Goal: Transaction & Acquisition: Purchase product/service

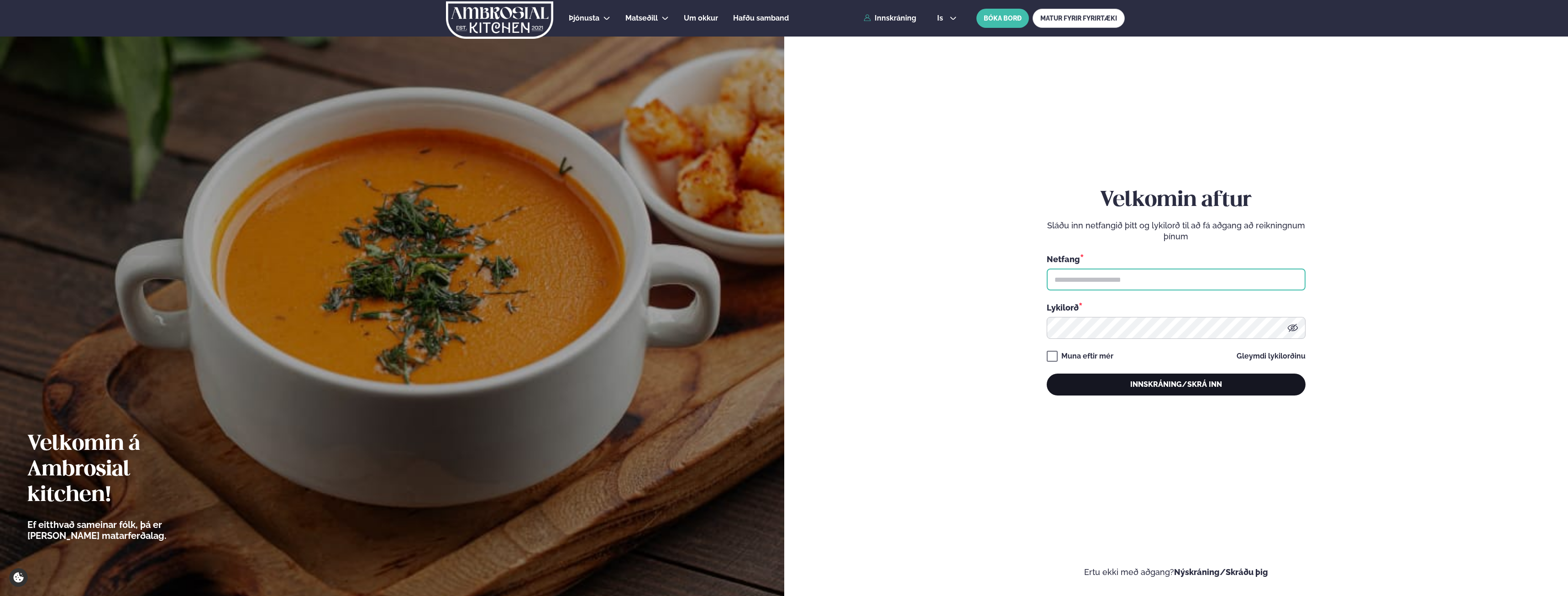
type input "**********"
click at [1209, 383] on button "Innskráning/Skrá inn" at bounding box center [1176, 384] width 259 height 22
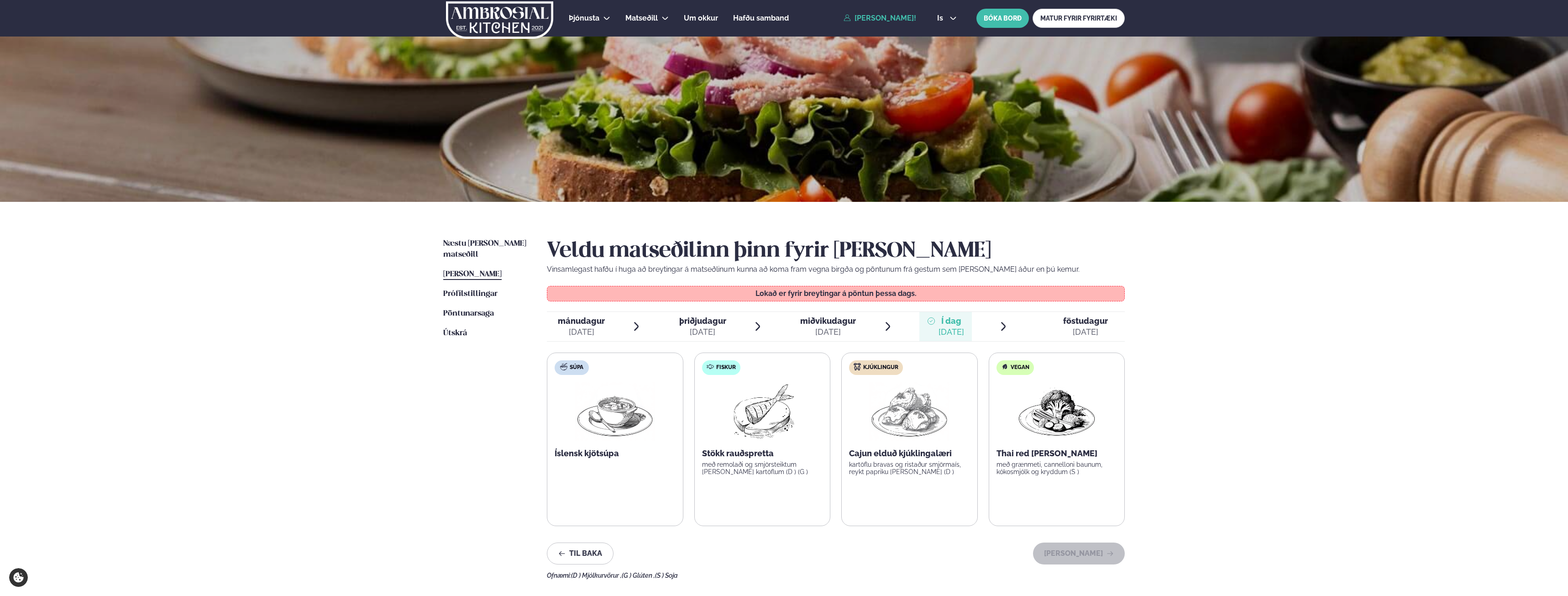
click at [1087, 322] on span "föstudagur" at bounding box center [1085, 321] width 44 height 10
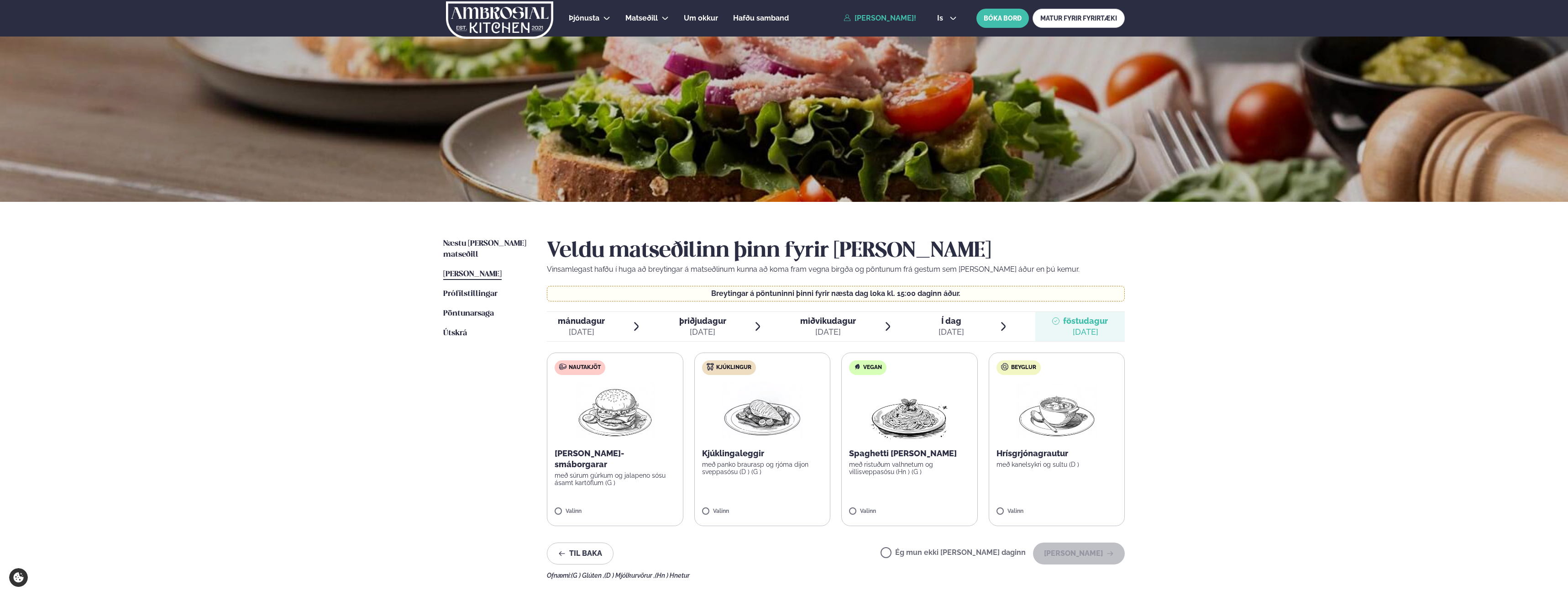
click at [1198, 416] on div "Þjónusta Hádegismatur fyrir fyrirtæki Fyrirtækja veitingar Einkapartý Matseðill…" at bounding box center [784, 409] width 1568 height 819
click at [503, 249] on link "Næstu [PERSON_NAME] matseðill Næsta vika" at bounding box center [486, 249] width 85 height 22
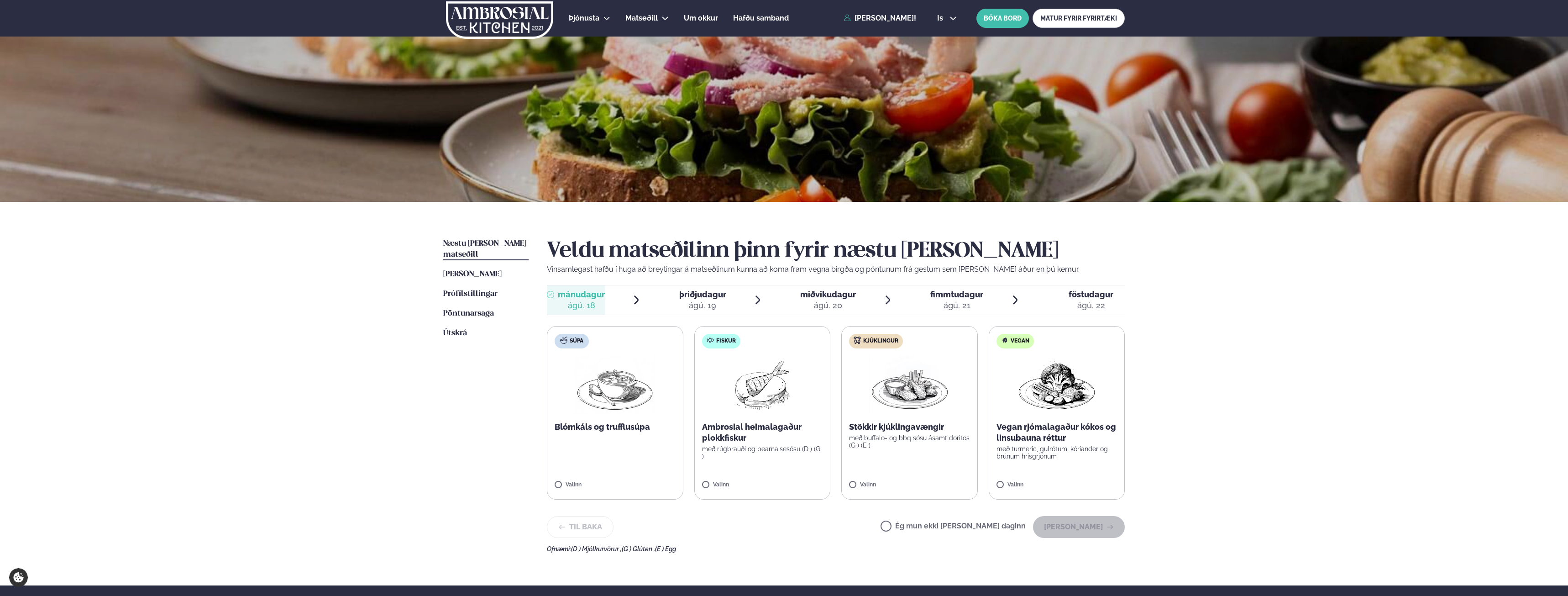
click at [712, 299] on span "þriðjudagur" at bounding box center [702, 294] width 47 height 10
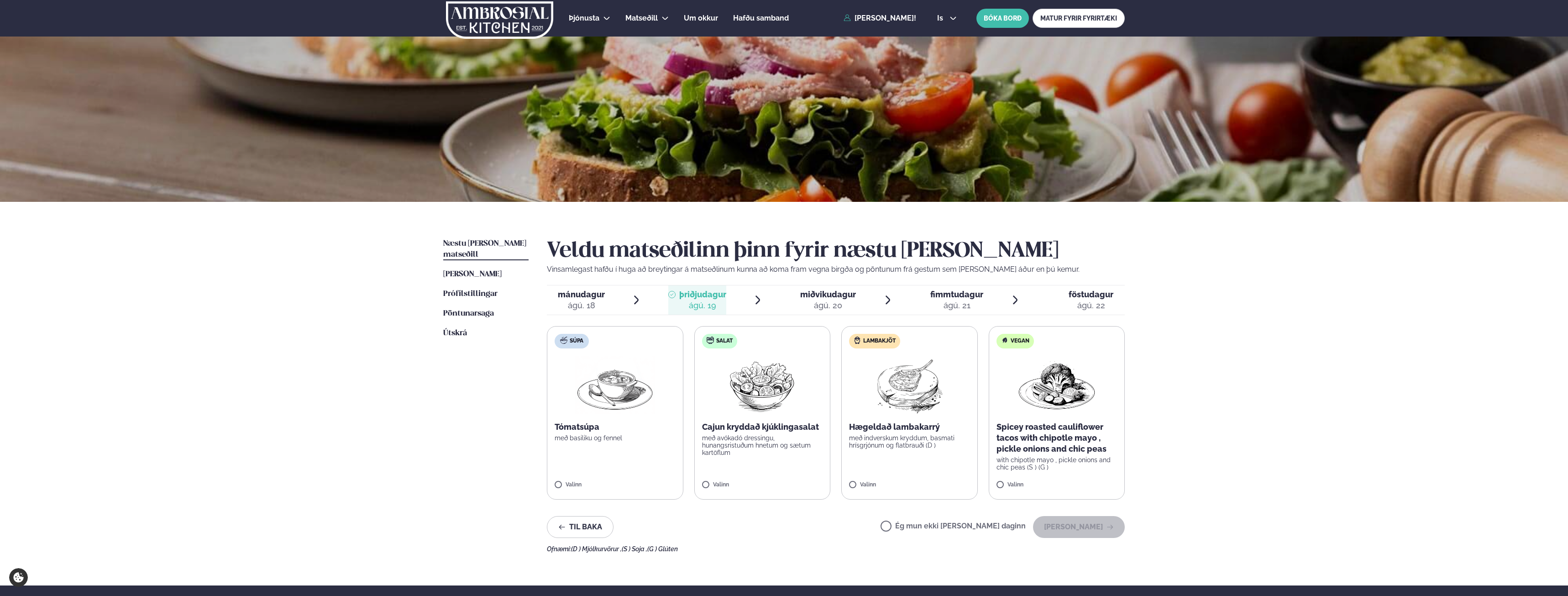
click at [578, 311] on div "ágú. 18" at bounding box center [581, 306] width 47 height 11
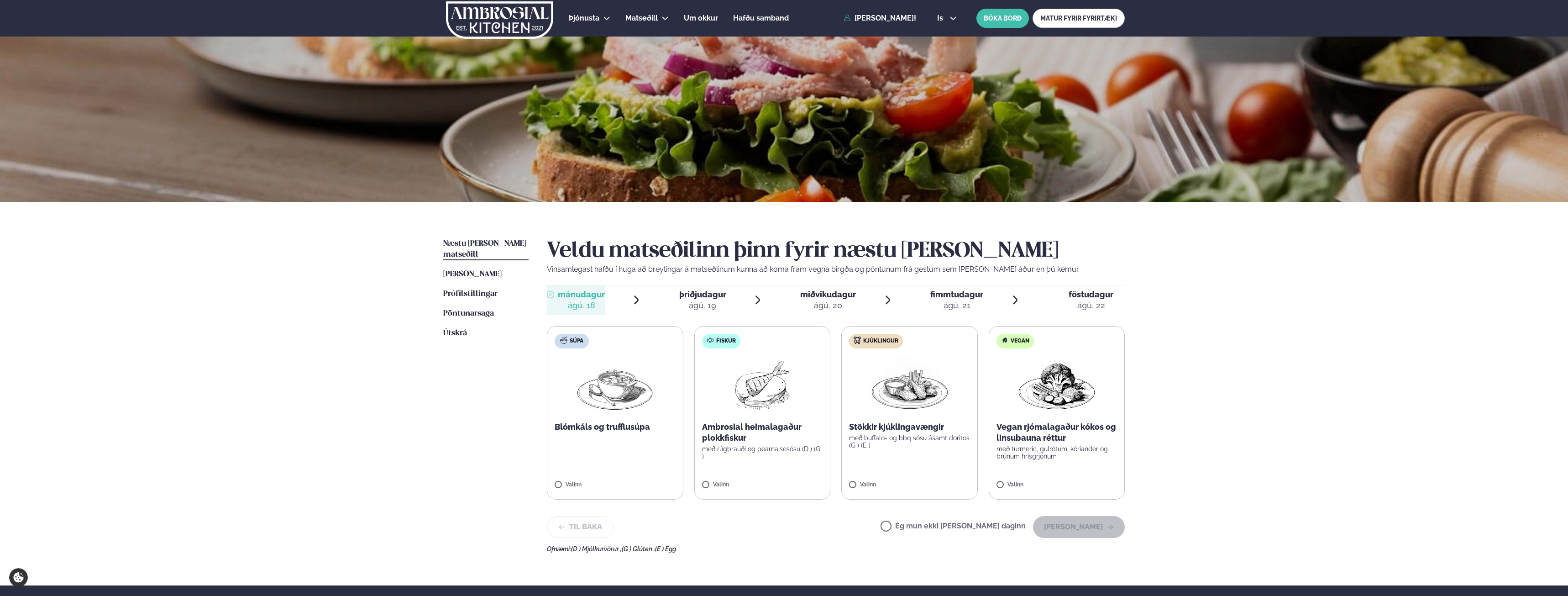
click at [826, 306] on div "ágú. 20" at bounding box center [828, 306] width 55 height 11
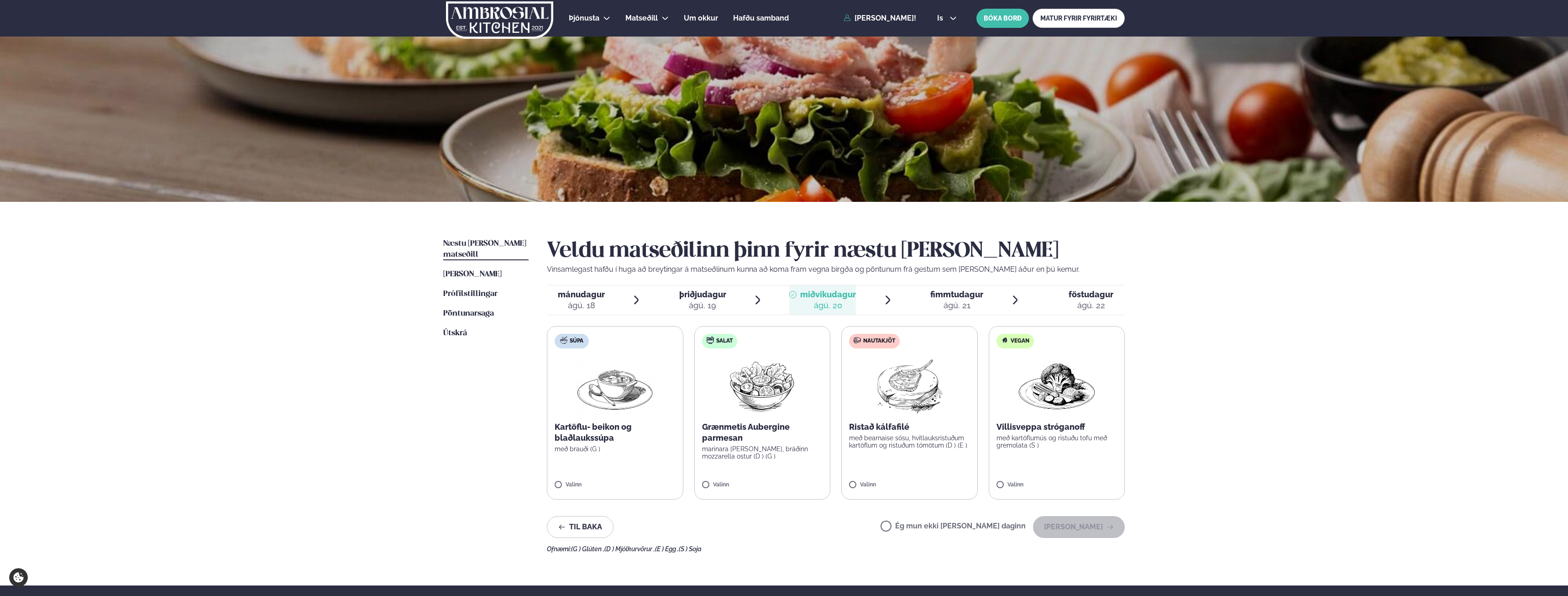
click at [938, 300] on div "ágú. 21" at bounding box center [956, 306] width 53 height 11
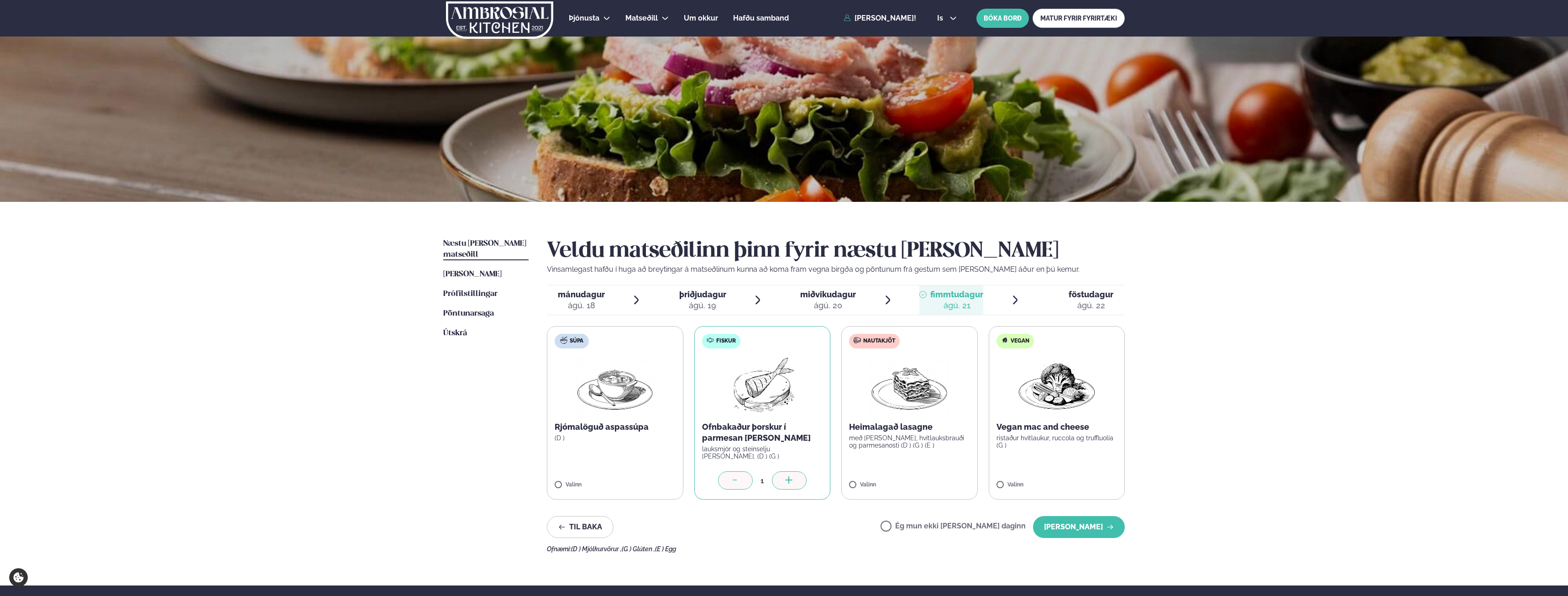
click at [587, 302] on div "ágú. 18" at bounding box center [581, 306] width 47 height 11
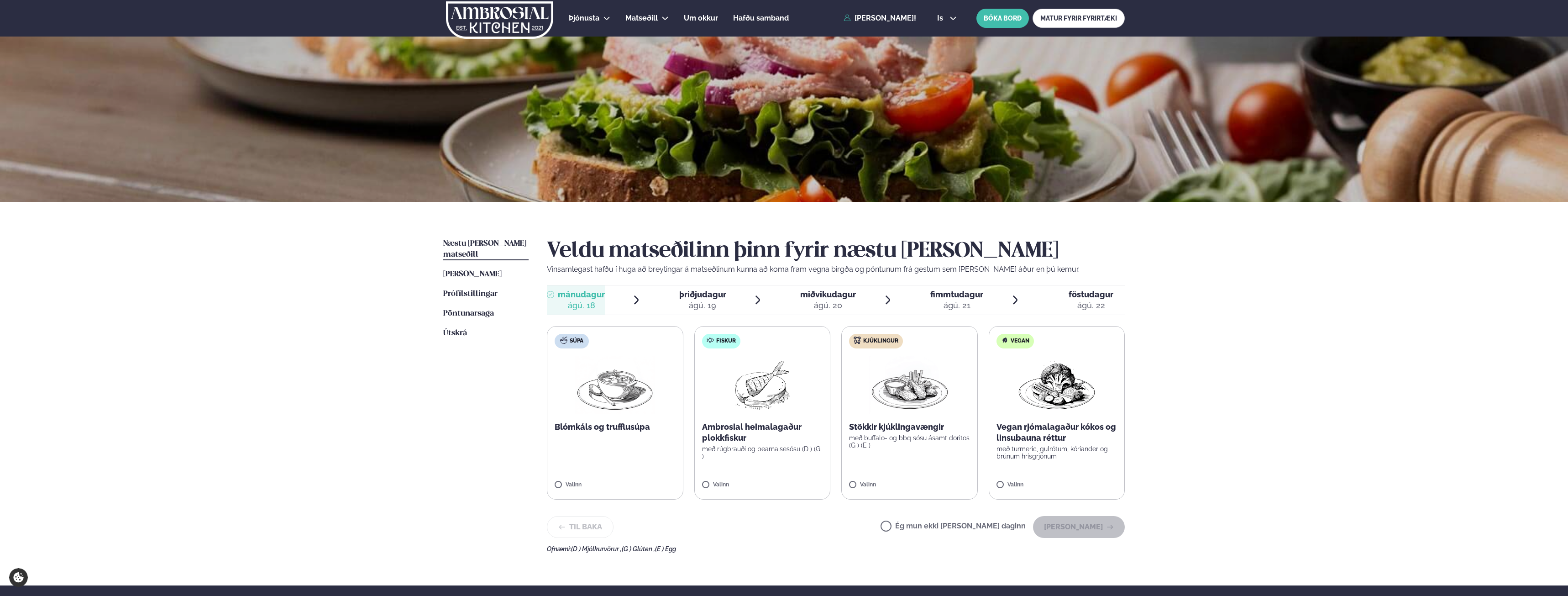
click at [684, 303] on div "ágú. 19" at bounding box center [702, 306] width 47 height 11
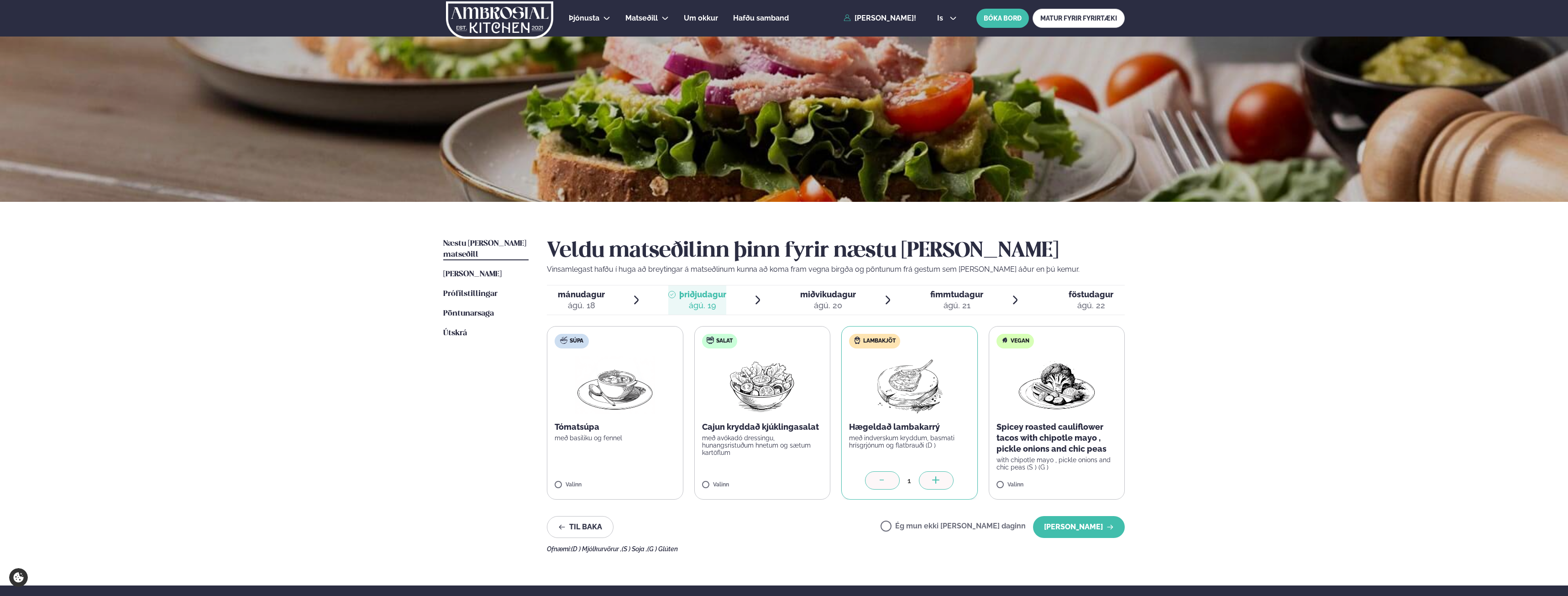
click at [838, 294] on span "miðvikudagur" at bounding box center [828, 294] width 55 height 10
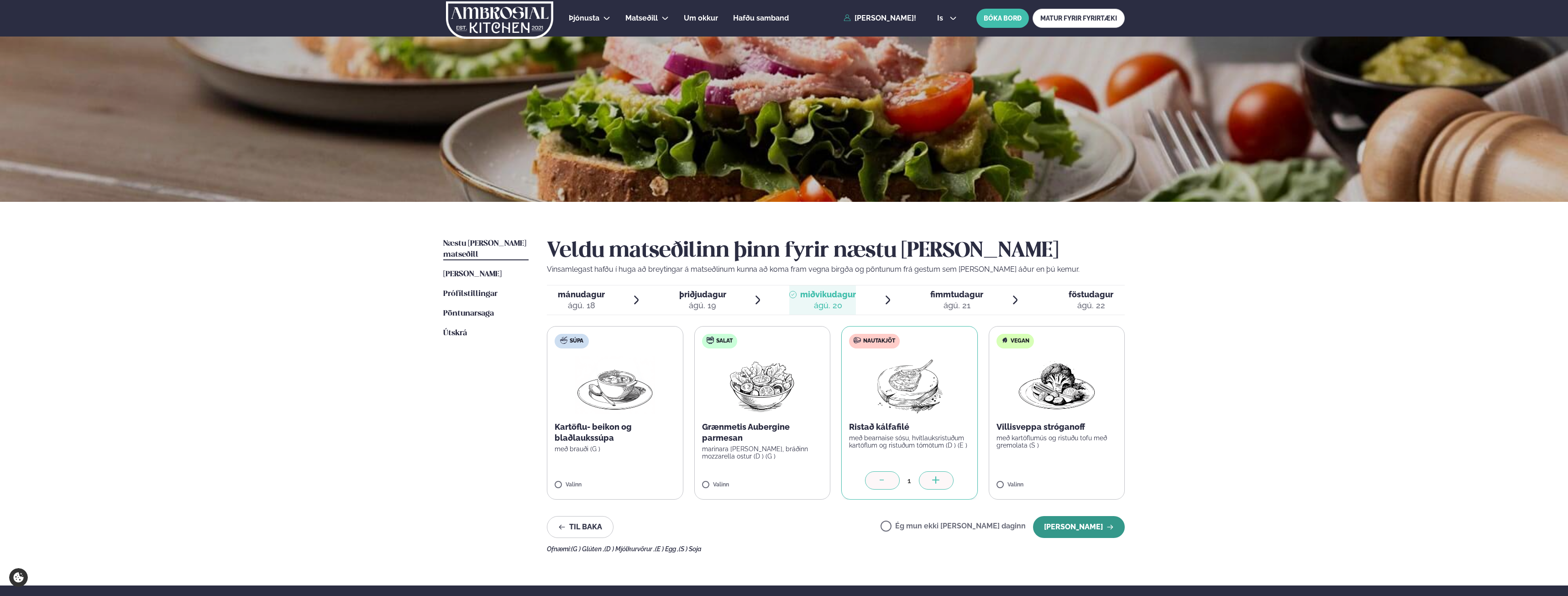
click at [1063, 531] on button "[PERSON_NAME]" at bounding box center [1079, 527] width 92 height 22
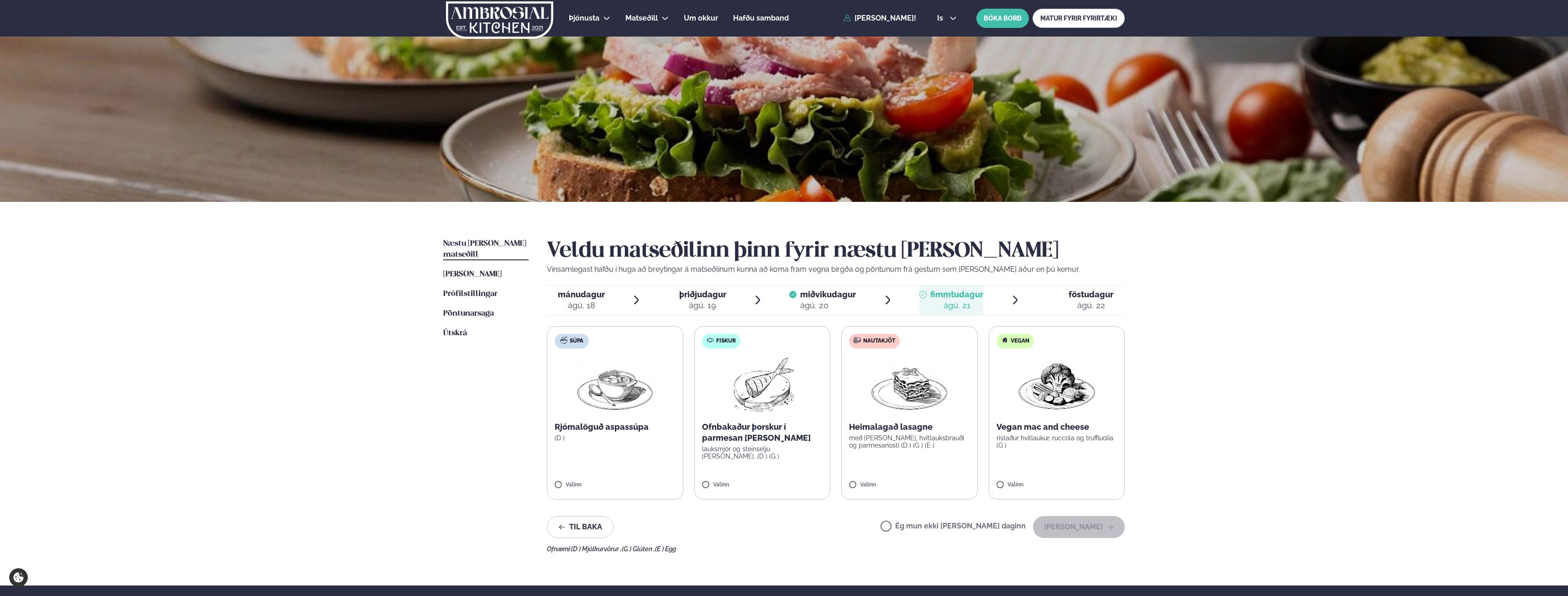
click at [709, 291] on span "þriðjudagur" at bounding box center [702, 294] width 47 height 10
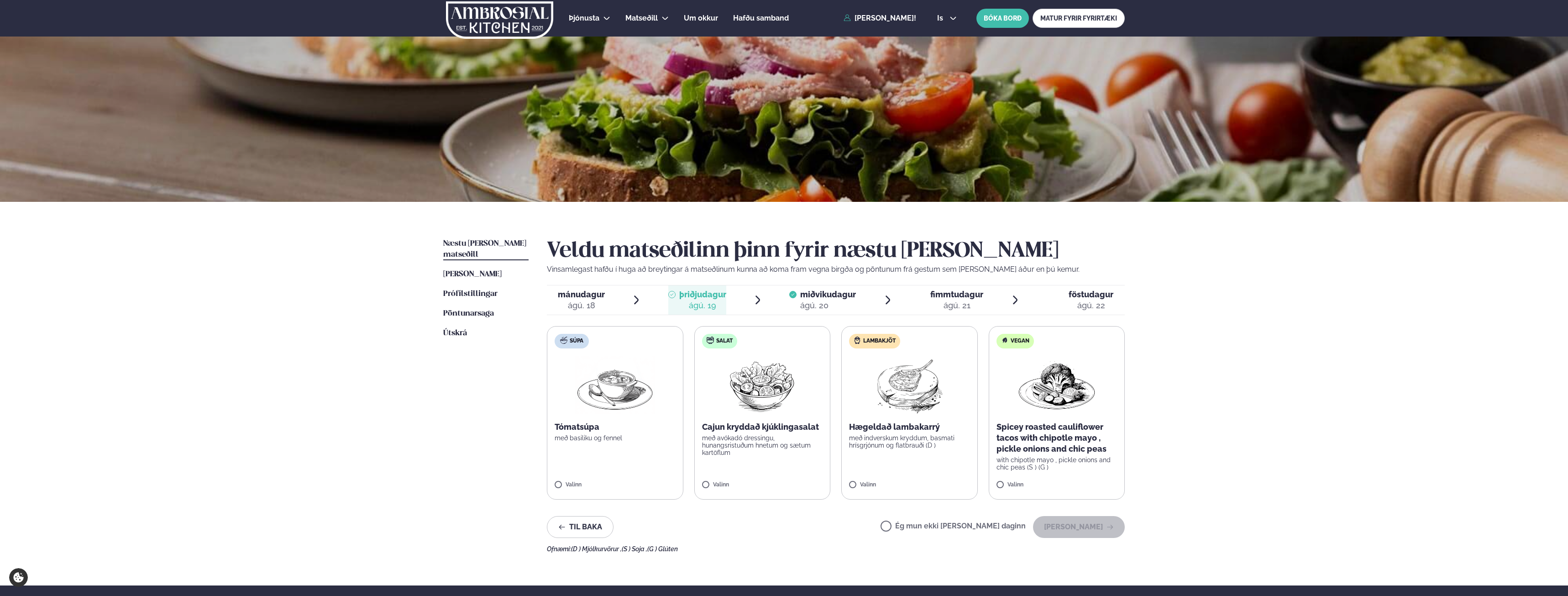
click at [816, 296] on span "miðvikudagur" at bounding box center [828, 294] width 55 height 10
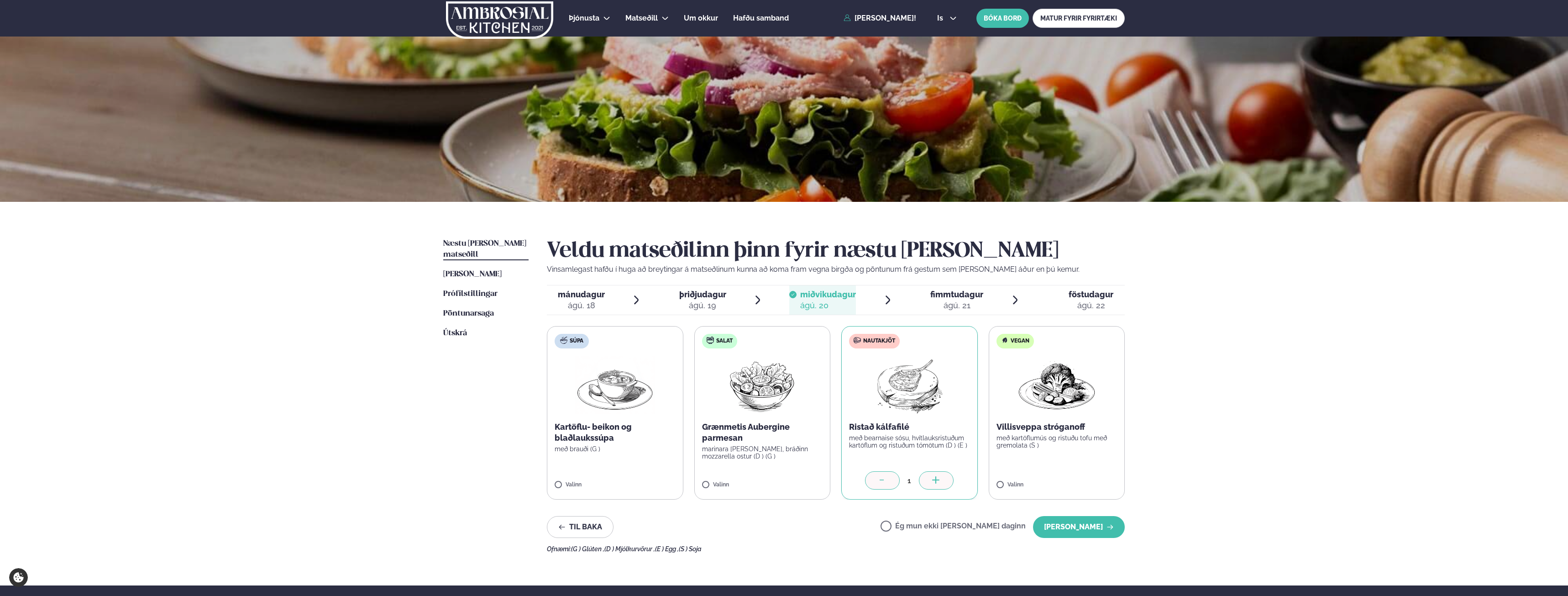
click at [948, 294] on span "fimmtudagur" at bounding box center [956, 294] width 53 height 10
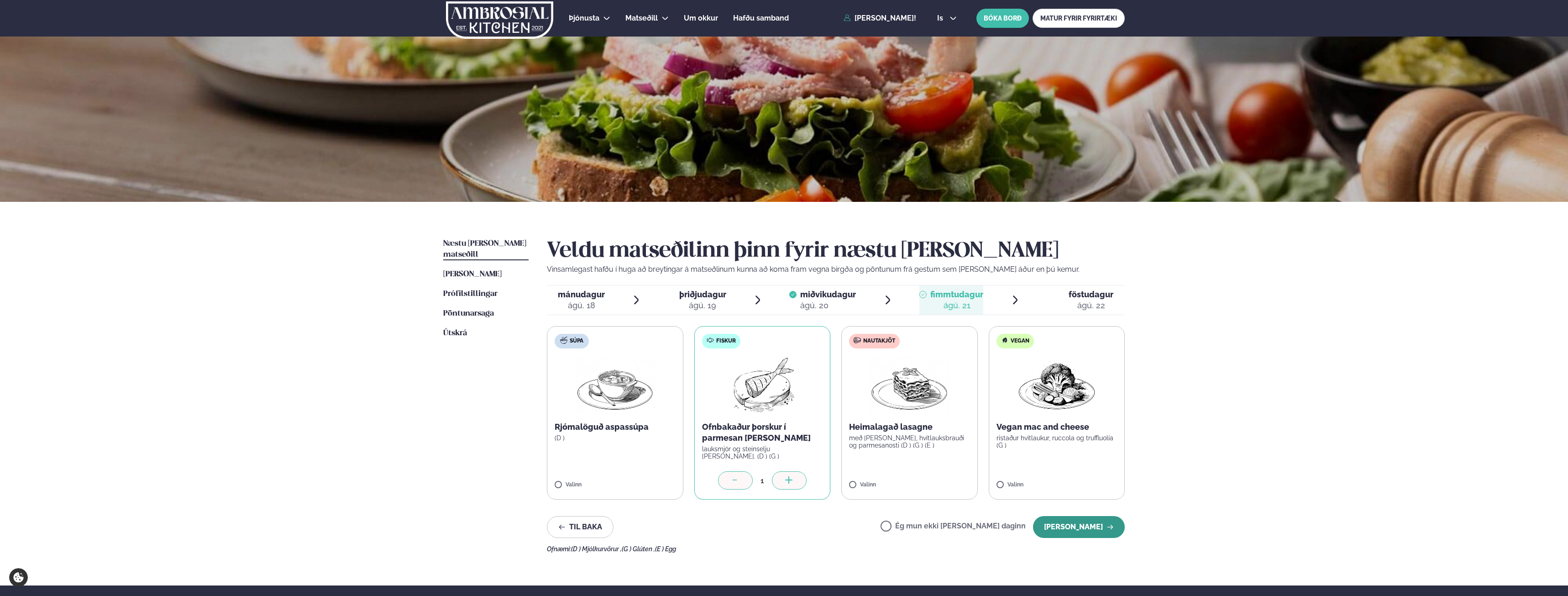
click at [1072, 528] on button "[PERSON_NAME]" at bounding box center [1079, 527] width 92 height 22
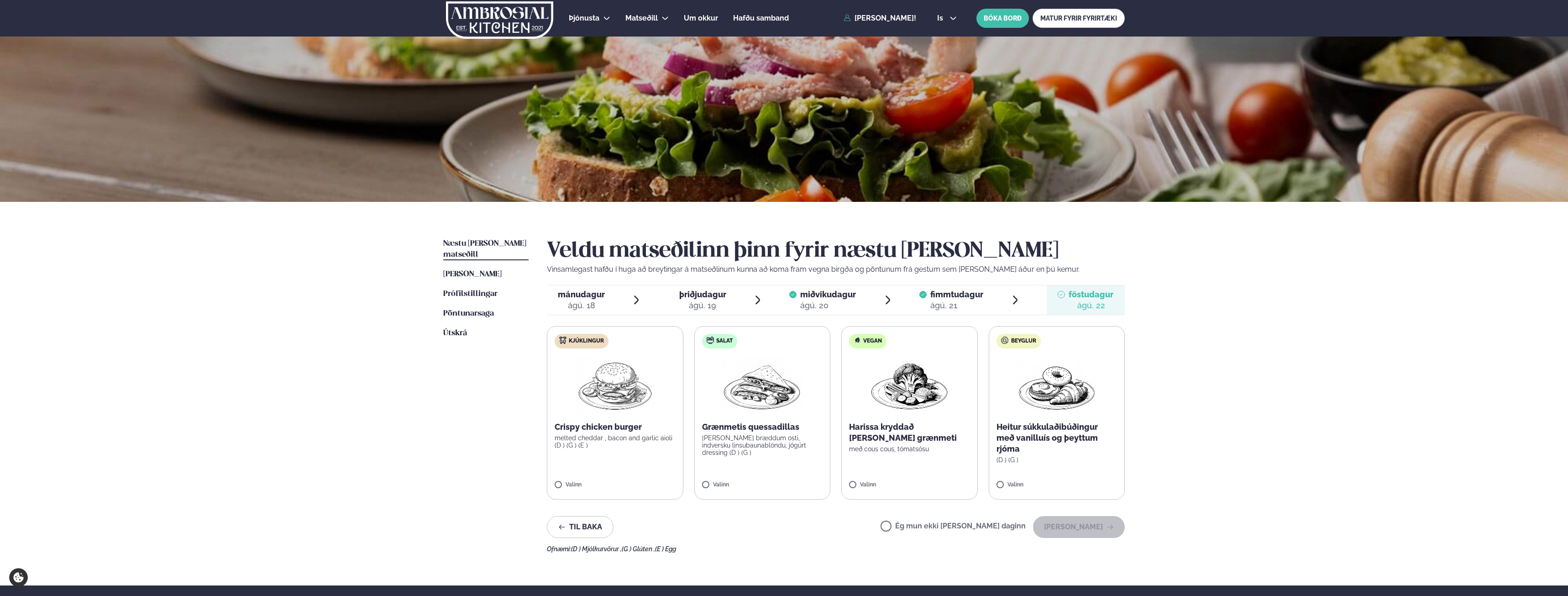
click at [713, 304] on div "ágú. 19" at bounding box center [702, 306] width 47 height 11
